Goal: Information Seeking & Learning: Learn about a topic

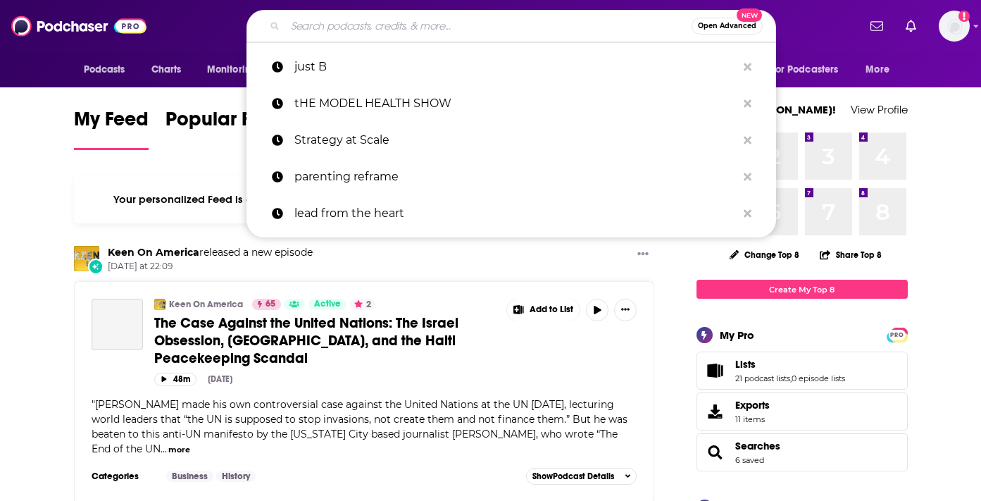
click at [349, 28] on input "Search podcasts, credits, & more..." at bounding box center [488, 26] width 406 height 23
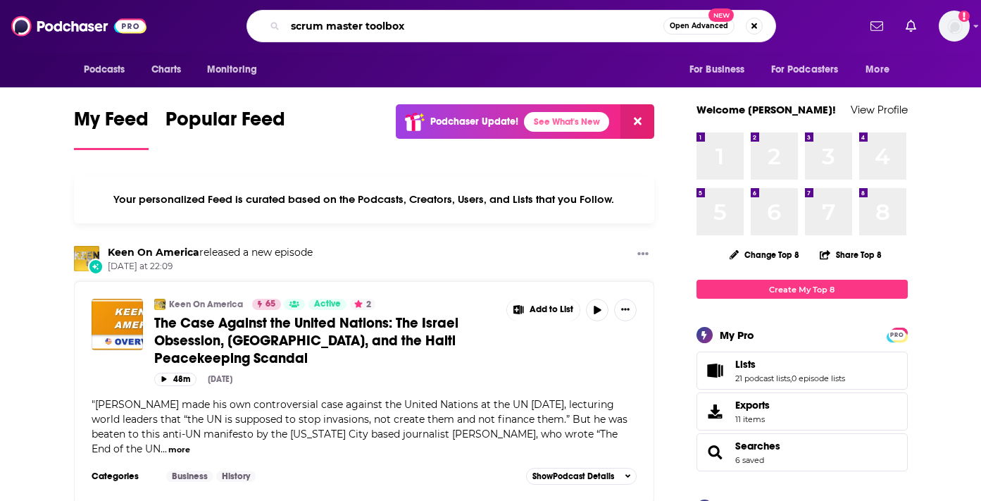
type input "scrum master toolbox"
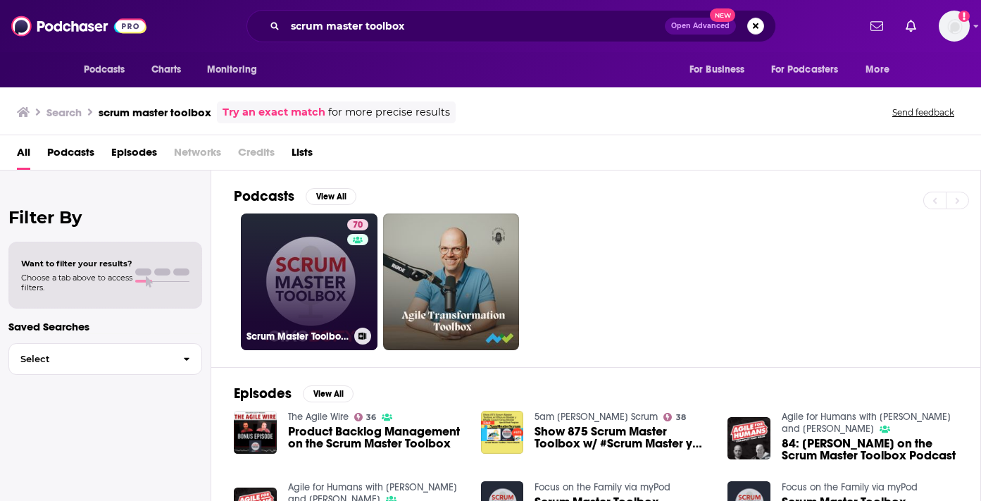
click at [306, 234] on link "70 Scrum Master Toolbox Podcast: Agile storytelling from the trenches" at bounding box center [309, 281] width 137 height 137
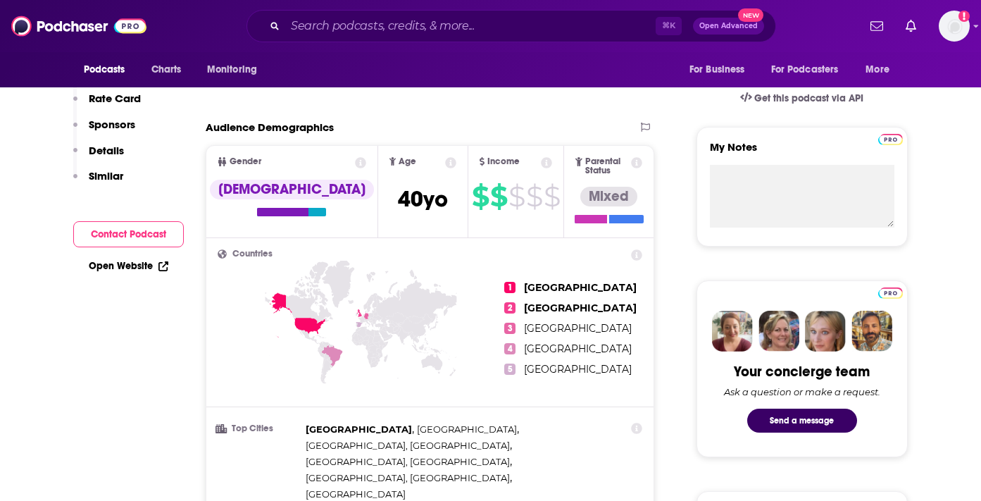
scroll to position [127, 0]
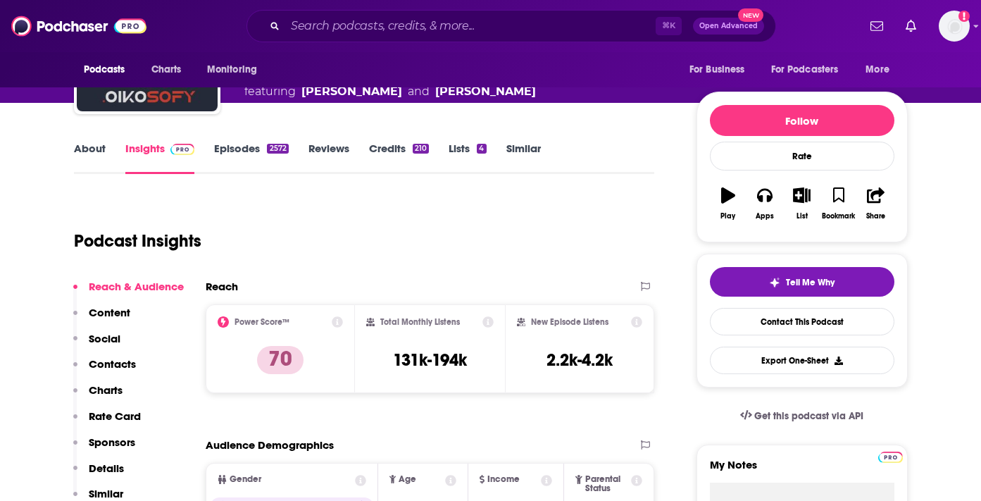
click at [88, 149] on link "About" at bounding box center [90, 158] width 32 height 32
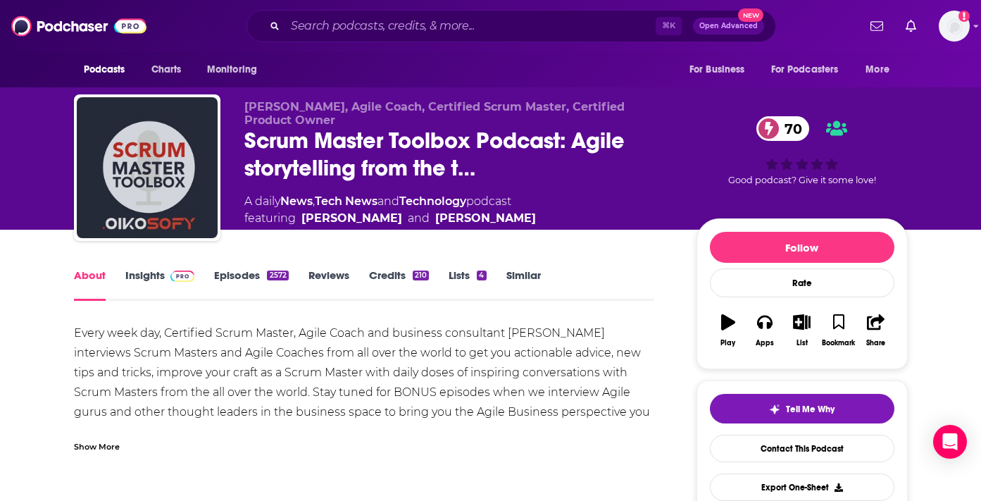
click at [97, 446] on div "Show More" at bounding box center [97, 445] width 46 height 13
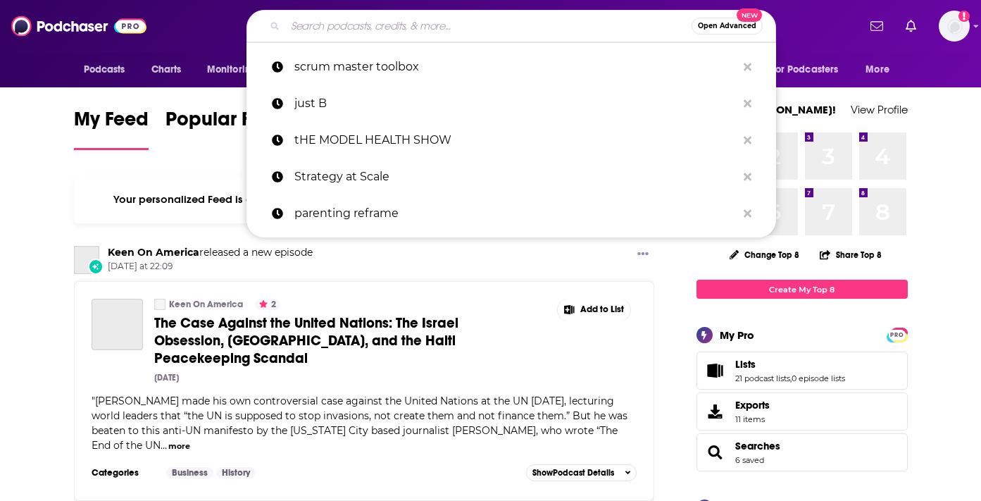
click at [439, 36] on input "Search podcasts, credits, & more..." at bounding box center [488, 26] width 406 height 23
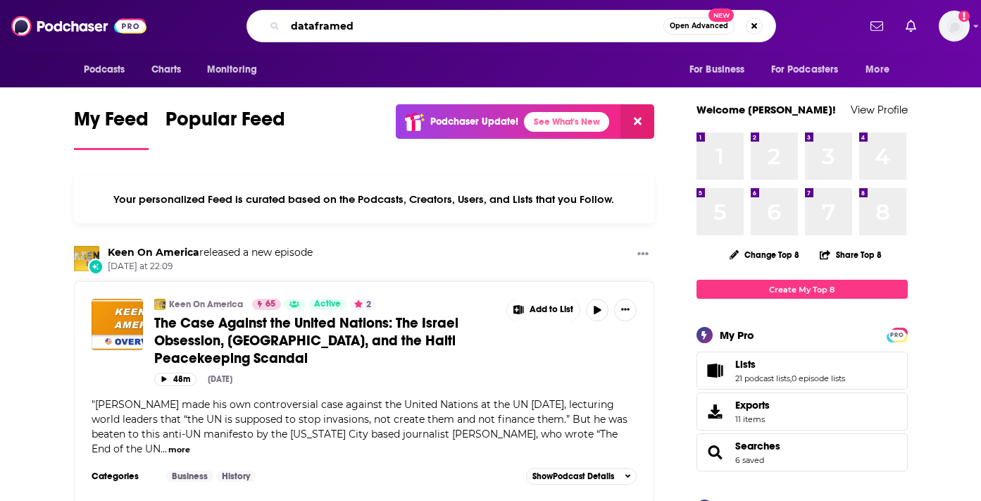
type input "dataframed"
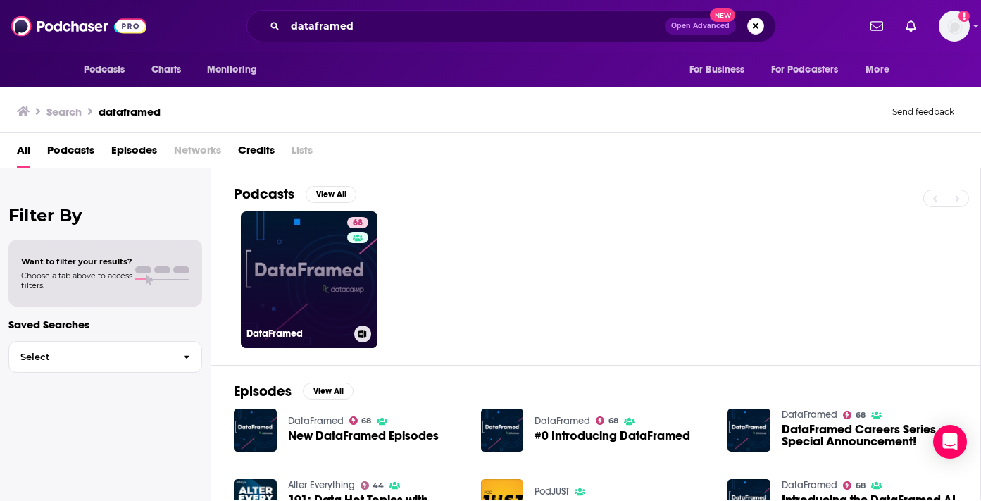
click at [291, 285] on link "68 DataFramed" at bounding box center [309, 279] width 137 height 137
